Goal: Entertainment & Leisure: Consume media (video, audio)

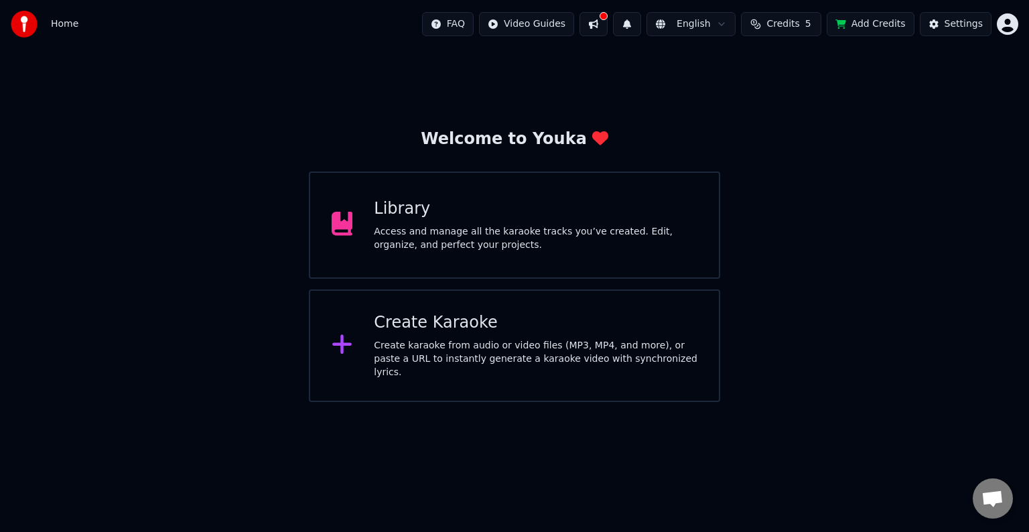
click at [548, 245] on div "Access and manage all the karaoke tracks you’ve created. Edit, organize, and pe…" at bounding box center [536, 238] width 324 height 27
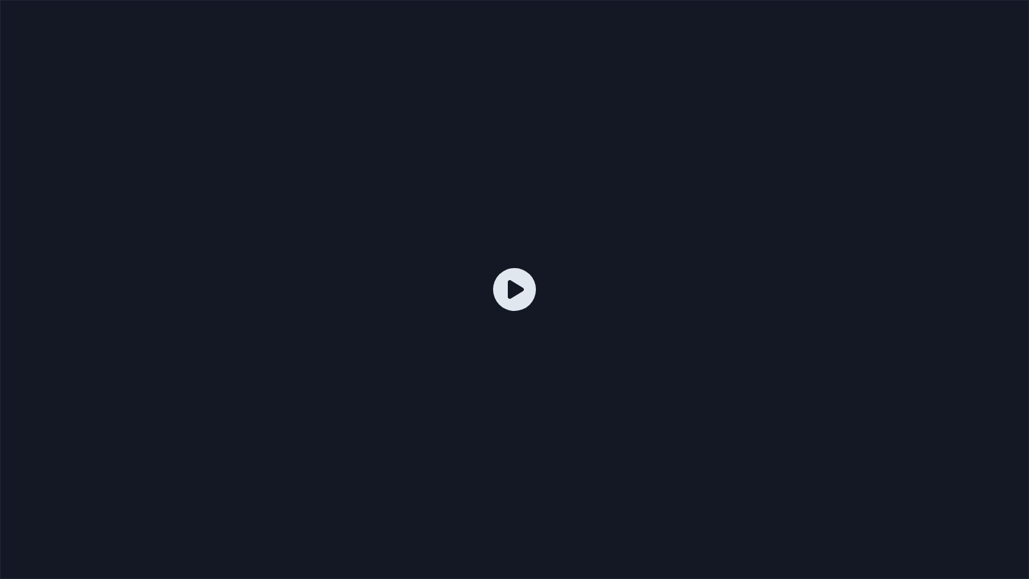
click at [517, 284] on icon at bounding box center [514, 289] width 43 height 43
drag, startPoint x: 517, startPoint y: 284, endPoint x: 517, endPoint y: 269, distance: 15.4
click at [517, 284] on icon at bounding box center [514, 289] width 43 height 43
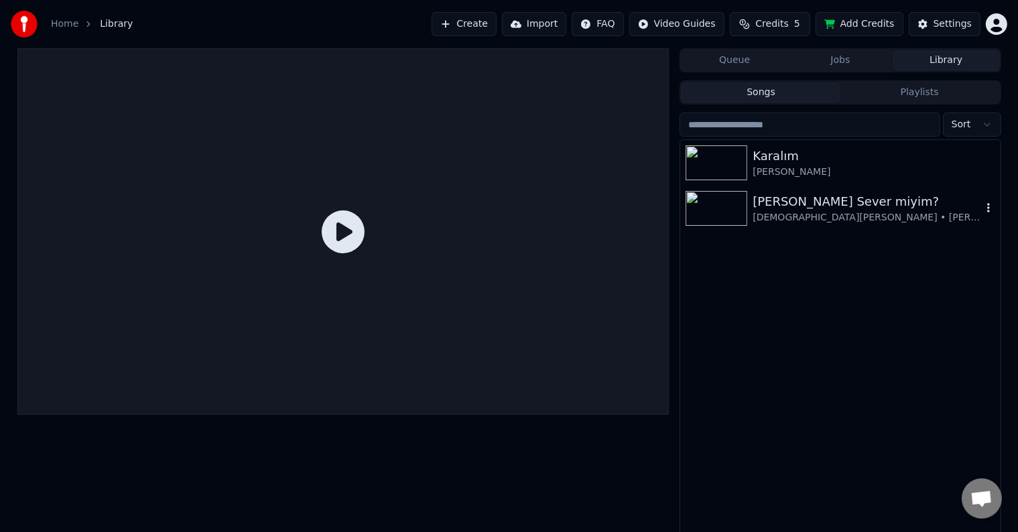
click at [708, 202] on img at bounding box center [716, 208] width 62 height 35
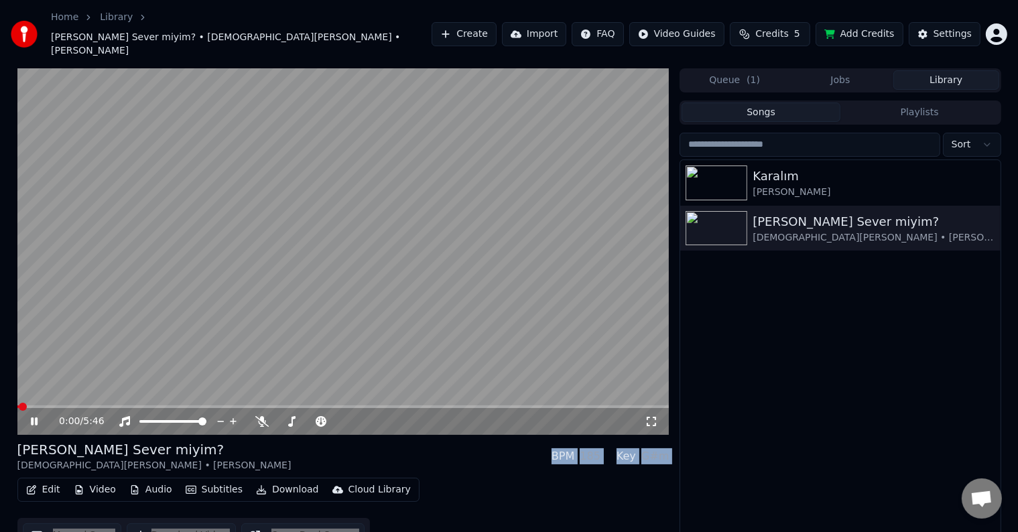
click at [399, 316] on video at bounding box center [343, 251] width 652 height 367
click at [407, 511] on div "Edit Video Audio Subtitles Download Cloud Library Manual Sync Download Video Op…" at bounding box center [343, 515] width 652 height 75
click at [389, 314] on video at bounding box center [343, 251] width 652 height 367
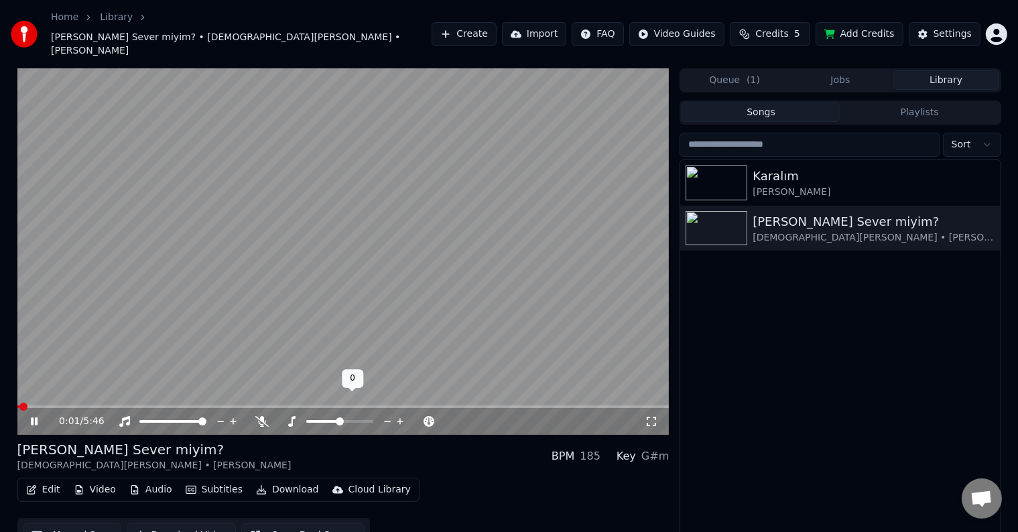
click at [306, 420] on span at bounding box center [323, 421] width 34 height 3
click at [134, 405] on span at bounding box center [343, 406] width 652 height 3
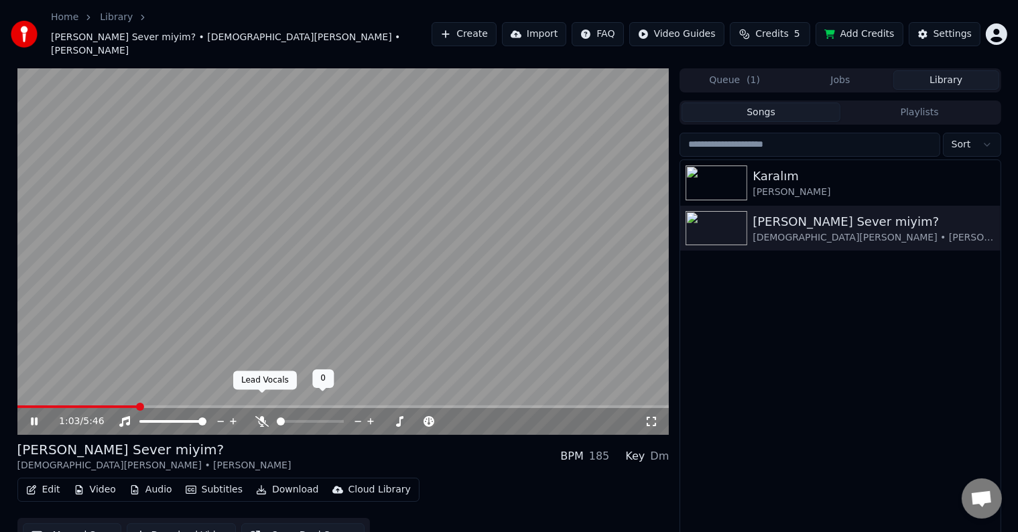
click at [285, 417] on span at bounding box center [281, 421] width 8 height 8
click at [342, 415] on div at bounding box center [323, 421] width 108 height 13
click at [314, 417] on span at bounding box center [313, 421] width 8 height 8
click at [344, 417] on span at bounding box center [340, 421] width 8 height 8
drag, startPoint x: 176, startPoint y: 398, endPoint x: 192, endPoint y: 397, distance: 15.4
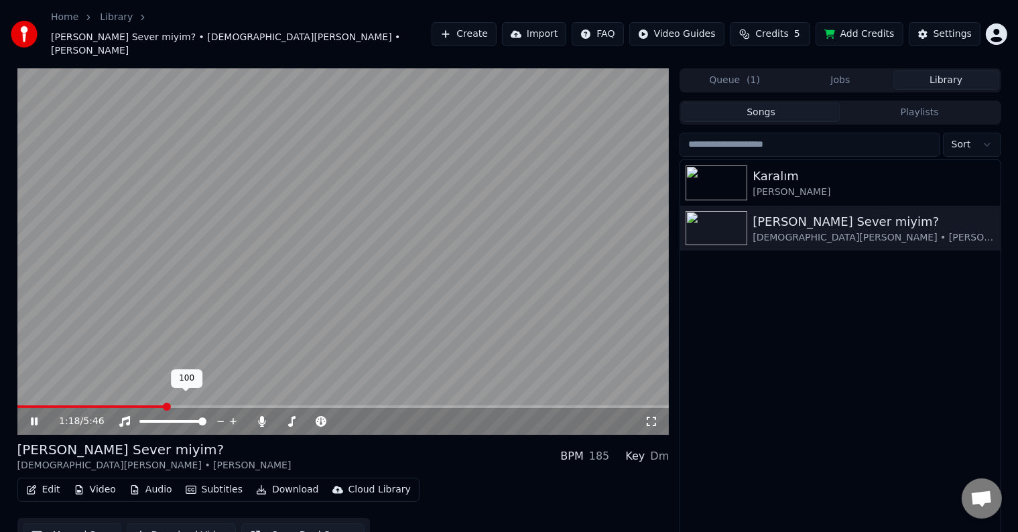
click at [160, 415] on div at bounding box center [185, 421] width 108 height 13
click at [139, 420] on span at bounding box center [139, 421] width 0 height 3
drag, startPoint x: 653, startPoint y: 398, endPoint x: 641, endPoint y: 419, distance: 24.6
click at [653, 416] on icon at bounding box center [651, 421] width 13 height 11
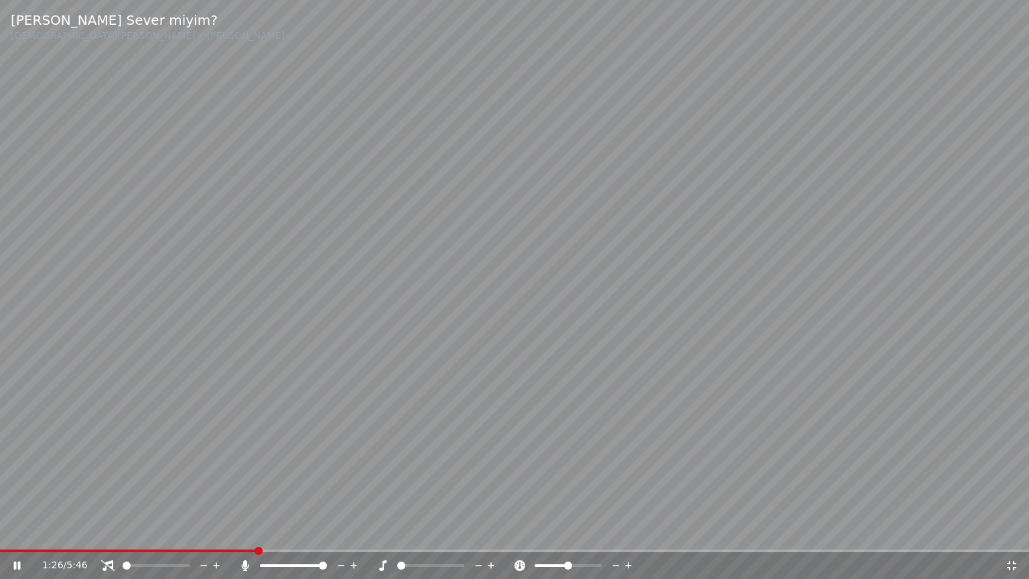
click at [414, 531] on div at bounding box center [443, 565] width 108 height 13
click at [420, 531] on span at bounding box center [430, 565] width 67 height 3
drag, startPoint x: 232, startPoint y: 553, endPoint x: 227, endPoint y: 547, distance: 8.2
click at [228, 531] on div "1:27 / 5:46" at bounding box center [514, 565] width 1029 height 27
click at [227, 531] on video at bounding box center [514, 289] width 1029 height 579
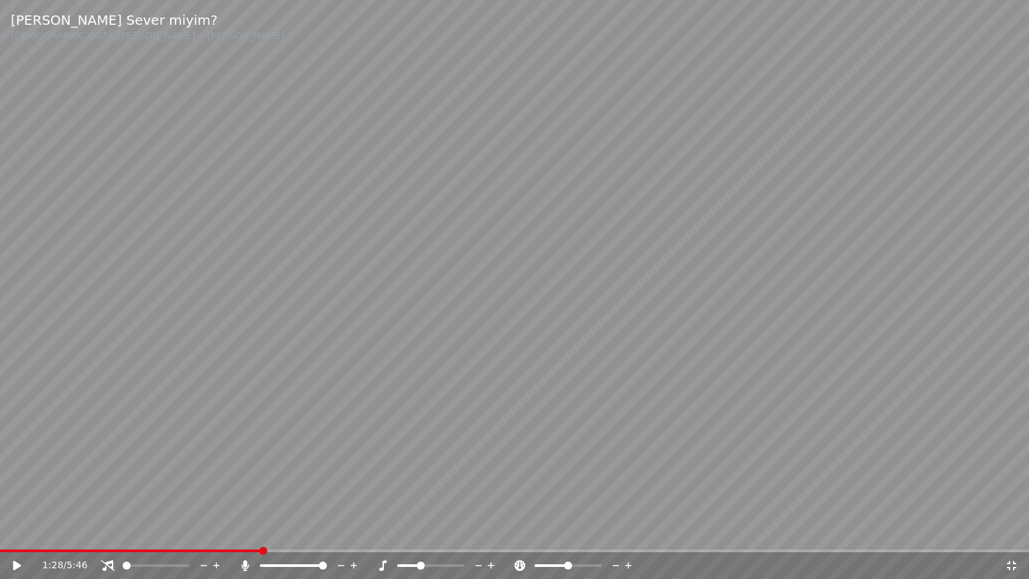
click at [223, 531] on video at bounding box center [514, 289] width 1029 height 579
click at [220, 531] on video at bounding box center [514, 289] width 1029 height 579
click at [219, 531] on span at bounding box center [110, 550] width 220 height 3
click at [225, 531] on video at bounding box center [514, 289] width 1029 height 579
click at [630, 531] on icon at bounding box center [628, 565] width 13 height 13
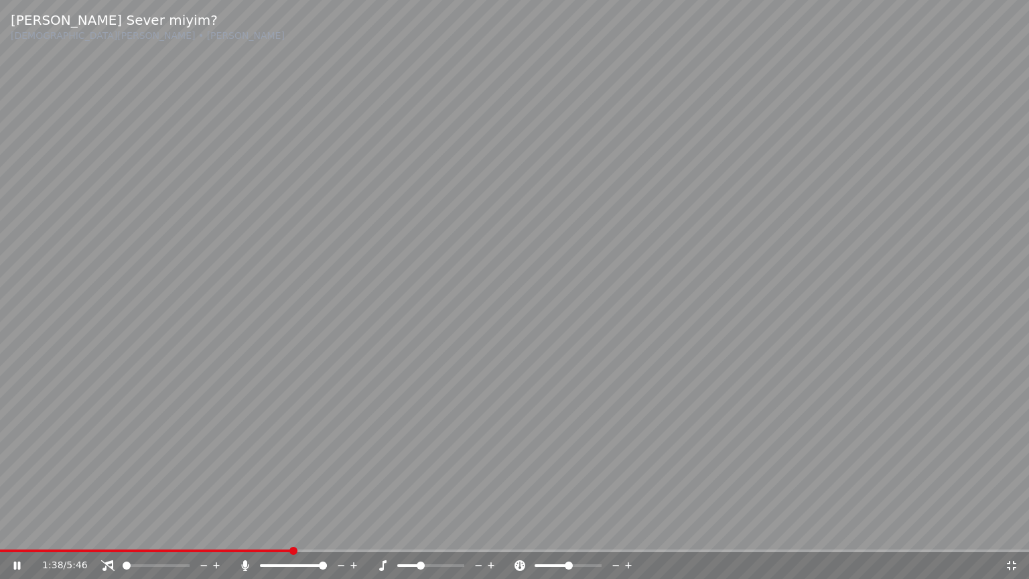
click at [630, 531] on icon at bounding box center [628, 565] width 7 height 7
click at [575, 531] on span at bounding box center [574, 565] width 8 height 8
click at [566, 531] on span at bounding box center [566, 565] width 8 height 8
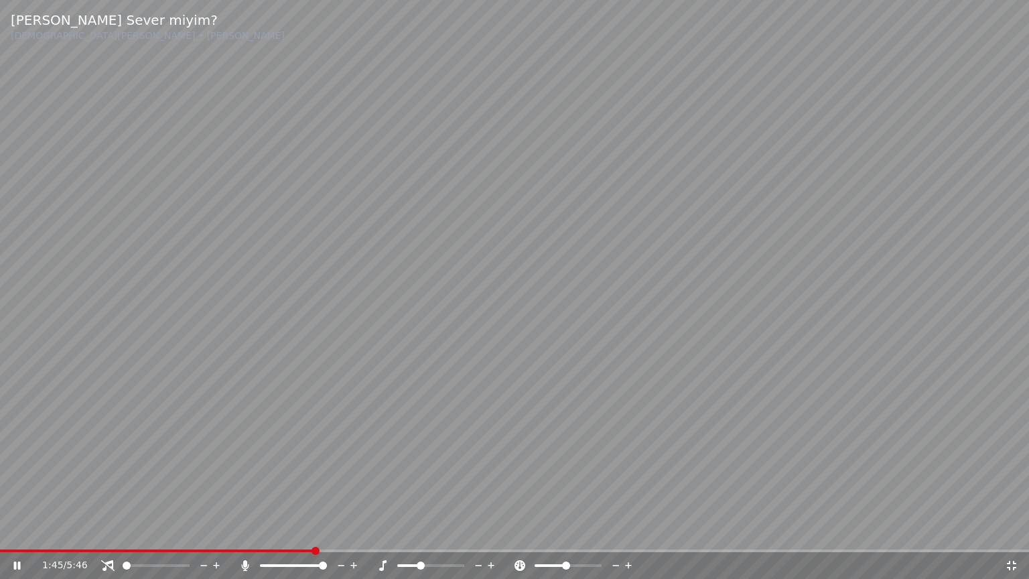
click at [425, 531] on span at bounding box center [421, 565] width 8 height 8
drag, startPoint x: 424, startPoint y: 563, endPoint x: 501, endPoint y: 570, distance: 77.3
click at [501, 531] on div "1:45 / 5:46" at bounding box center [523, 565] width 963 height 13
click at [444, 531] on span at bounding box center [514, 550] width 1029 height 3
click at [445, 531] on span at bounding box center [430, 565] width 67 height 3
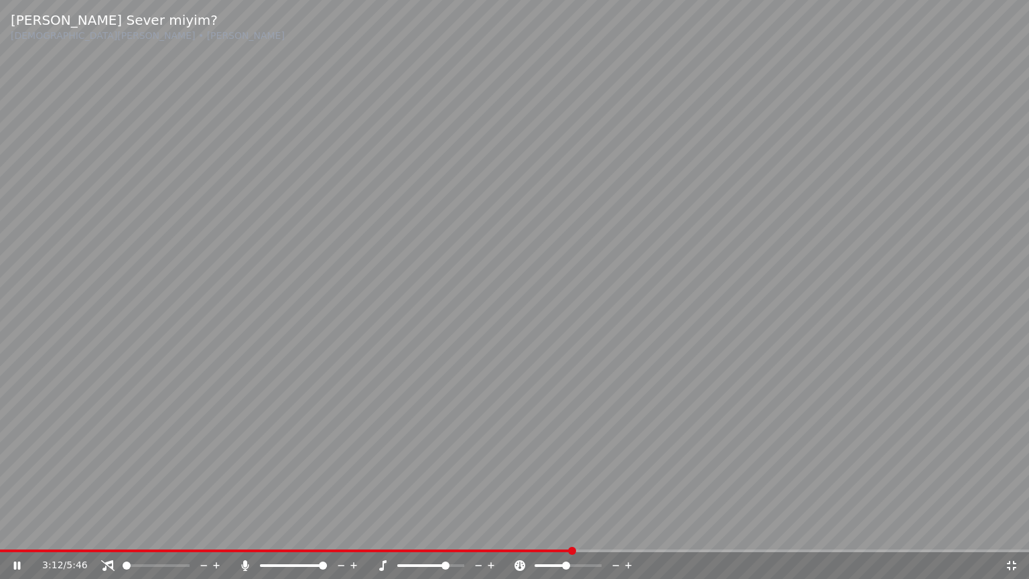
click at [445, 531] on span at bounding box center [446, 565] width 8 height 8
click at [572, 531] on div "[PERSON_NAME] Sever miyim? [DEMOGRAPHIC_DATA][PERSON_NAME] • [PERSON_NAME] 3:18…" at bounding box center [514, 289] width 1029 height 579
click at [570, 531] on span at bounding box center [285, 550] width 570 height 3
click at [553, 496] on video at bounding box center [514, 289] width 1029 height 579
click at [431, 531] on div at bounding box center [443, 565] width 108 height 13
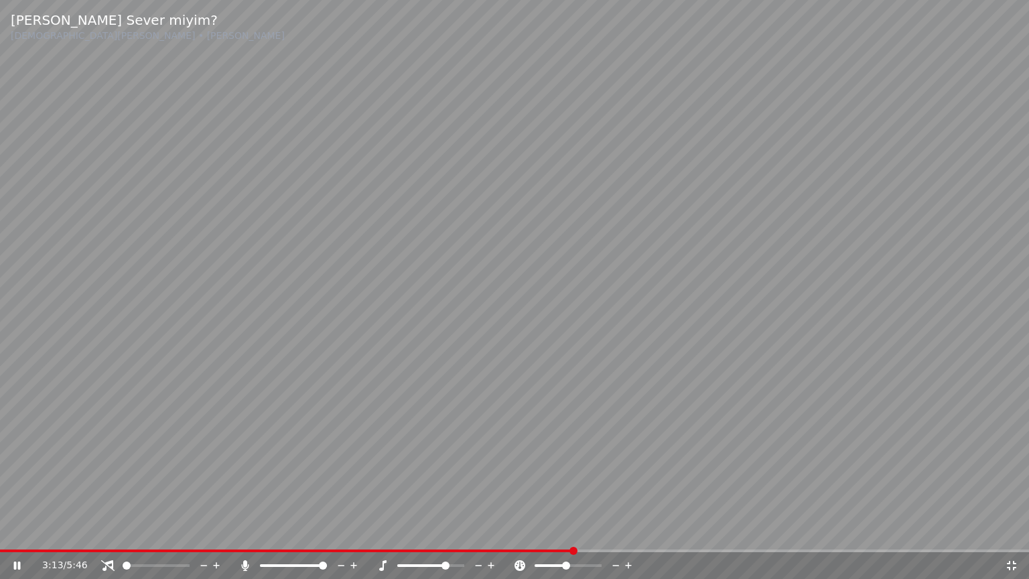
click at [432, 531] on span at bounding box center [422, 565] width 50 height 3
click at [425, 531] on span at bounding box center [411, 565] width 28 height 3
click at [423, 531] on span at bounding box center [426, 565] width 8 height 8
click at [702, 415] on video at bounding box center [514, 289] width 1029 height 579
click at [785, 354] on video at bounding box center [514, 289] width 1029 height 579
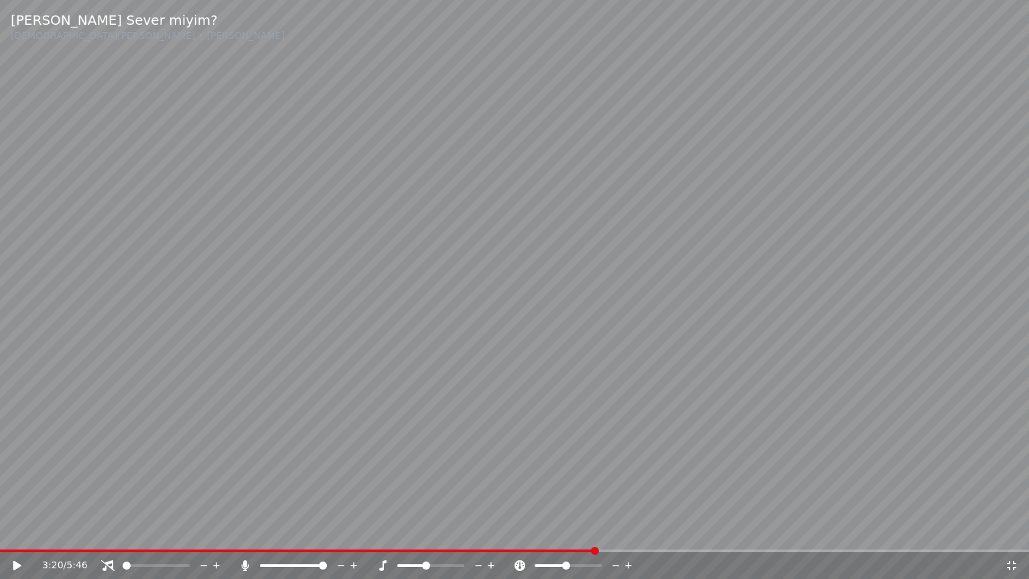
click at [785, 354] on video at bounding box center [514, 289] width 1029 height 579
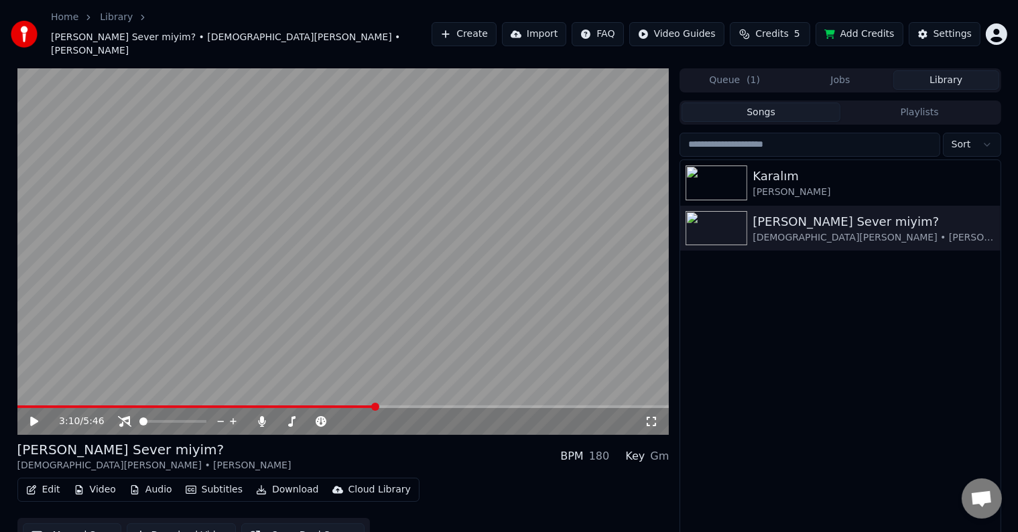
click at [631, 352] on video at bounding box center [343, 251] width 652 height 367
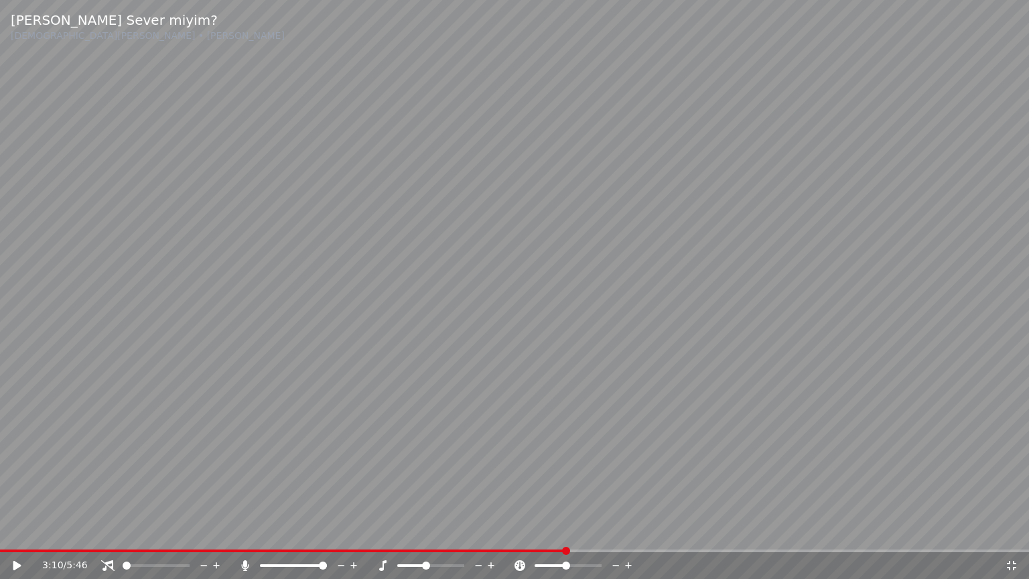
click at [633, 367] on video at bounding box center [514, 289] width 1029 height 579
click at [421, 531] on span at bounding box center [421, 565] width 8 height 8
click at [566, 531] on span at bounding box center [298, 550] width 596 height 3
click at [397, 531] on span at bounding box center [401, 565] width 8 height 8
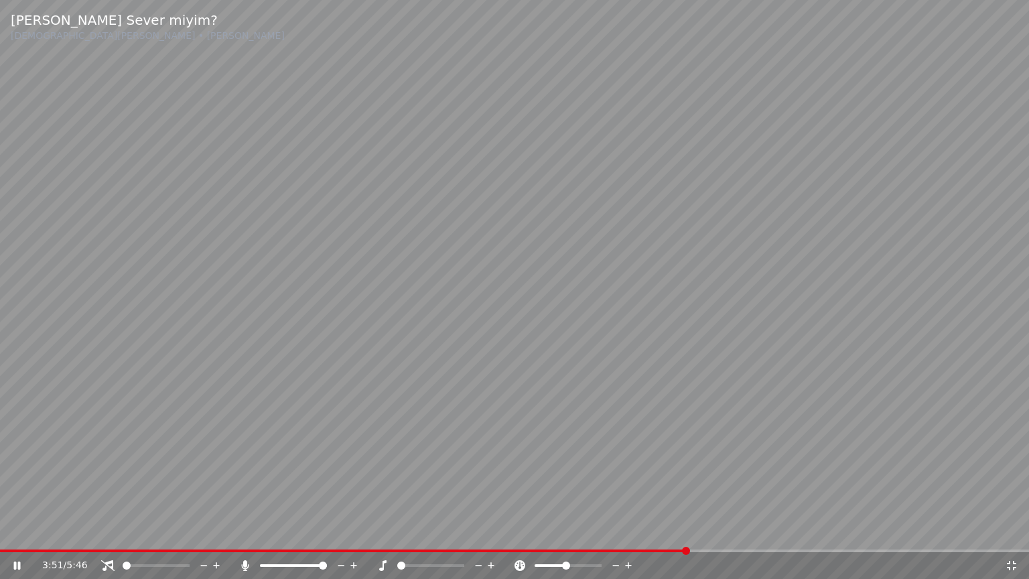
click at [748, 531] on span at bounding box center [514, 550] width 1029 height 3
click at [777, 531] on span at bounding box center [514, 550] width 1029 height 3
click at [793, 531] on span at bounding box center [514, 550] width 1029 height 3
click at [822, 531] on span at bounding box center [411, 550] width 822 height 3
click at [811, 531] on span at bounding box center [405, 550] width 811 height 3
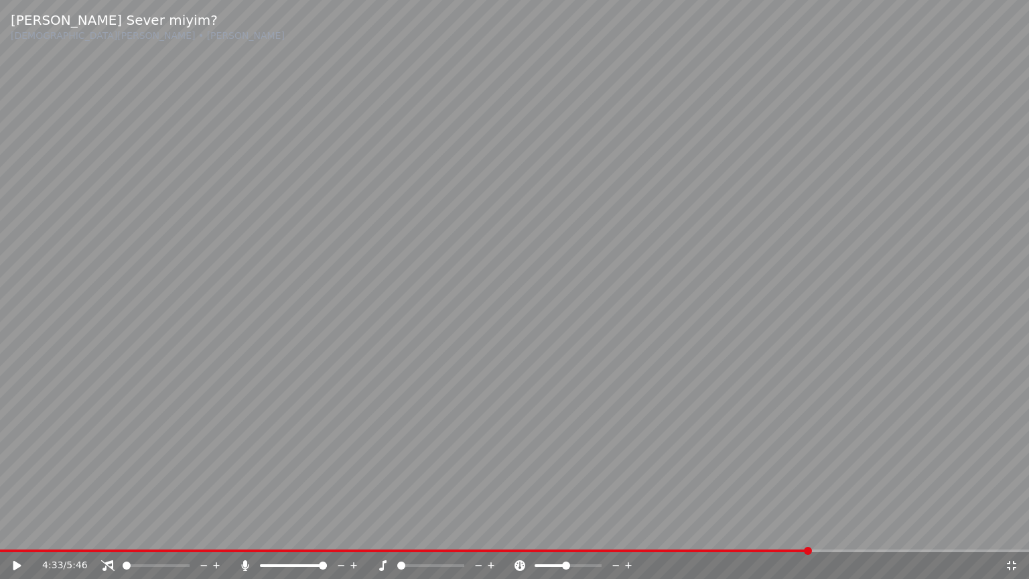
click at [815, 484] on video at bounding box center [514, 289] width 1029 height 579
click at [1016, 531] on icon at bounding box center [1011, 565] width 13 height 11
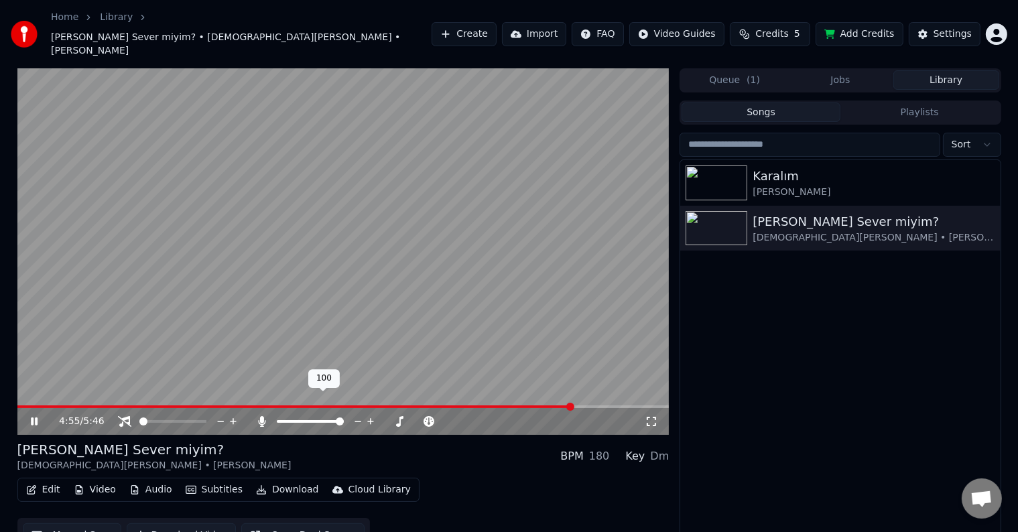
click at [321, 415] on div at bounding box center [323, 421] width 108 height 13
click at [319, 420] on span at bounding box center [299, 421] width 44 height 3
click at [319, 417] on span at bounding box center [318, 421] width 8 height 8
click at [328, 415] on div at bounding box center [352, 421] width 108 height 13
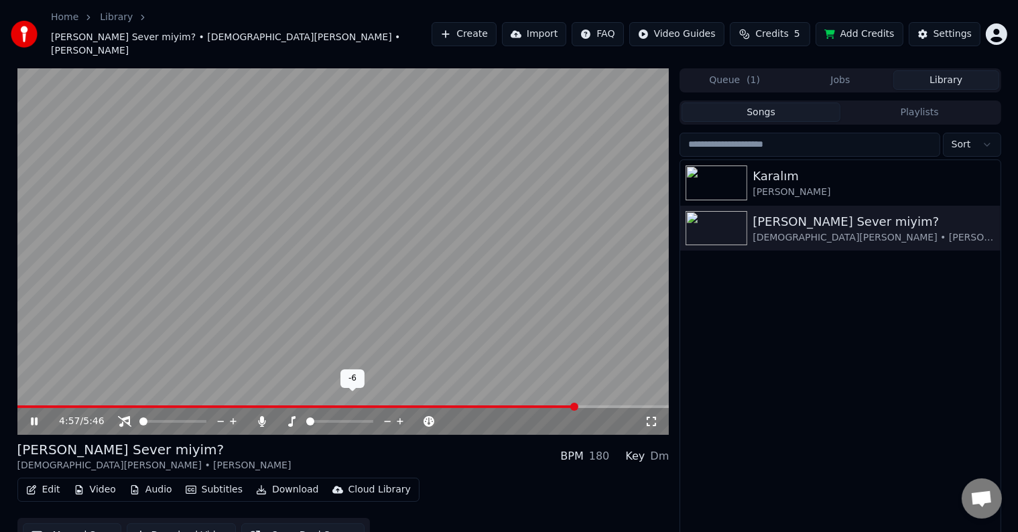
click at [328, 420] on span at bounding box center [339, 421] width 67 height 3
click at [775, 27] on span "Credits" at bounding box center [771, 33] width 33 height 13
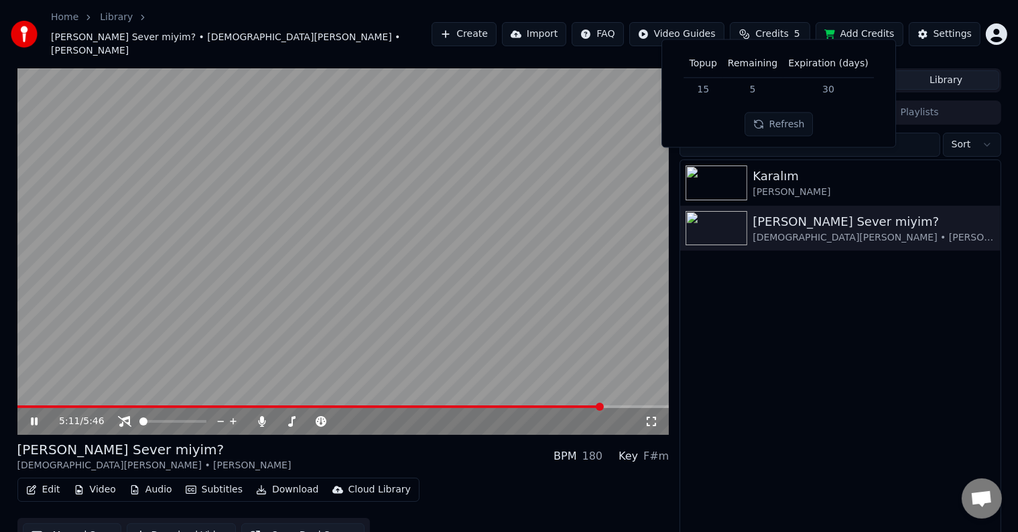
click at [775, 27] on span "Credits" at bounding box center [771, 33] width 33 height 13
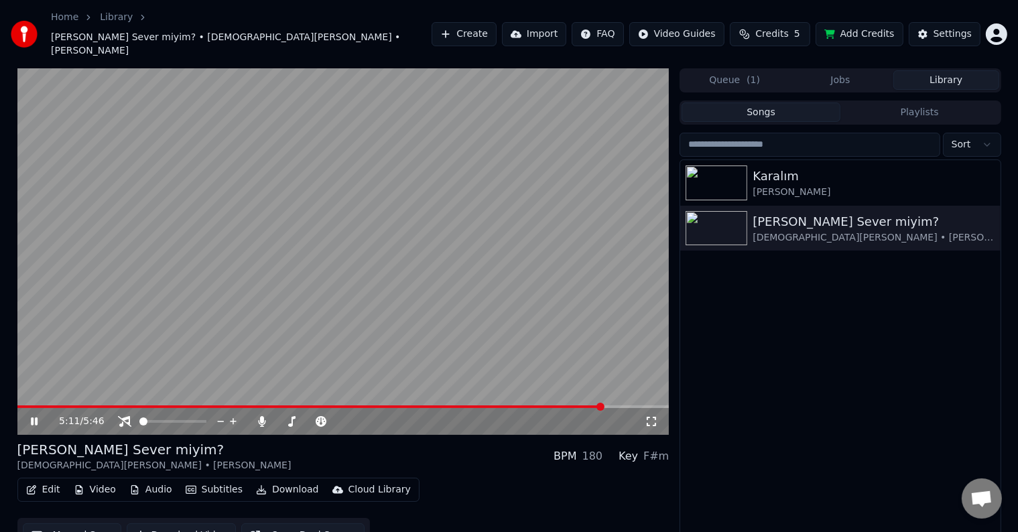
click at [775, 27] on span "Credits" at bounding box center [771, 33] width 33 height 13
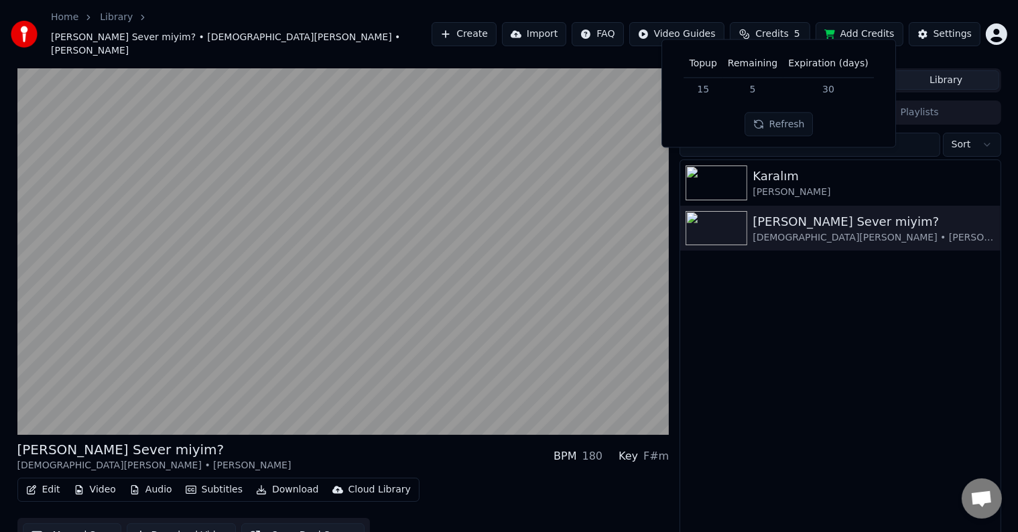
click at [769, 121] on button "Refresh" at bounding box center [778, 125] width 69 height 24
click at [768, 123] on button "Refresh" at bounding box center [778, 125] width 69 height 24
click at [751, 293] on div "Karalım [PERSON_NAME] Ben Seni Sever miyim? [DEMOGRAPHIC_DATA][PERSON_NAME] • […" at bounding box center [840, 359] width 320 height 398
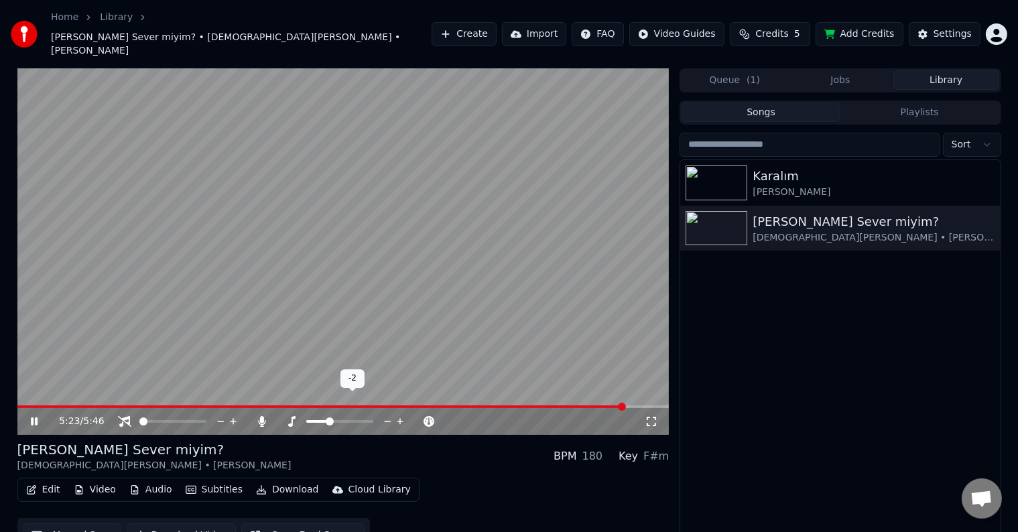
click at [334, 417] on span at bounding box center [330, 421] width 8 height 8
click at [518, 405] on span at bounding box center [321, 406] width 609 height 3
click at [533, 405] on div "4:27 / 5:46" at bounding box center [343, 419] width 652 height 29
click at [541, 405] on span at bounding box center [343, 406] width 652 height 3
click at [575, 228] on video at bounding box center [343, 251] width 652 height 367
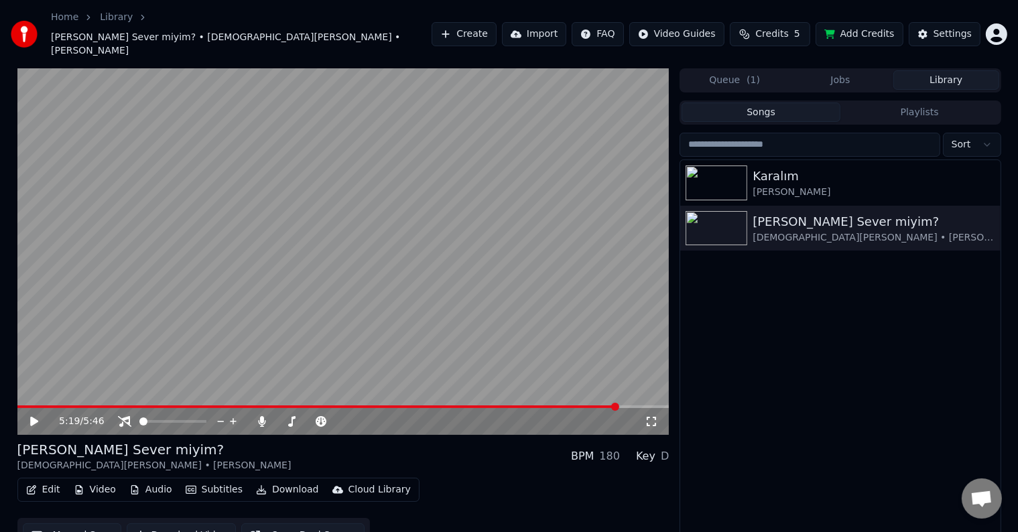
click at [541, 233] on video at bounding box center [343, 251] width 652 height 367
click at [318, 420] on span at bounding box center [311, 421] width 11 height 3
click at [322, 417] on span at bounding box center [320, 421] width 8 height 8
click at [796, 22] on button "Credits 5" at bounding box center [770, 34] width 80 height 24
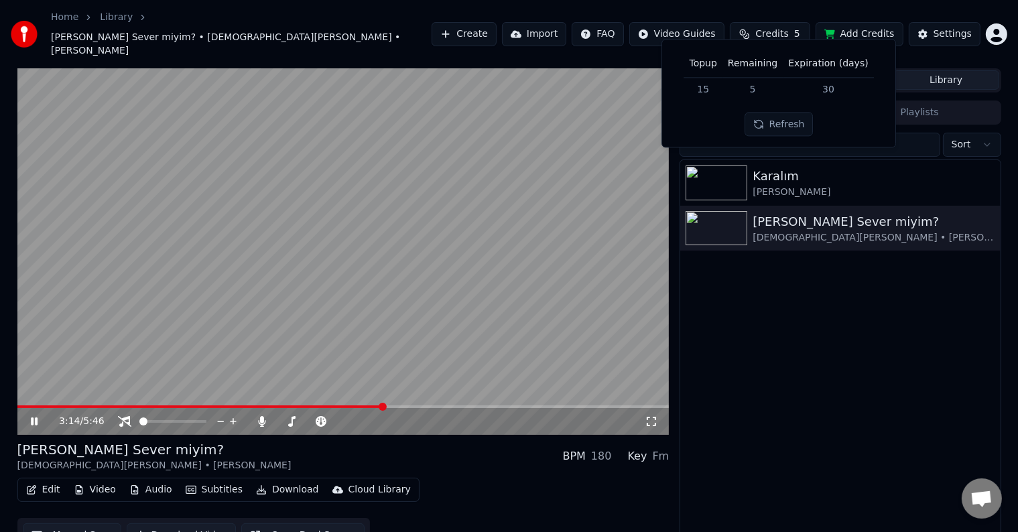
click at [799, 116] on button "Refresh" at bounding box center [778, 125] width 69 height 24
